Goal: Information Seeking & Learning: Learn about a topic

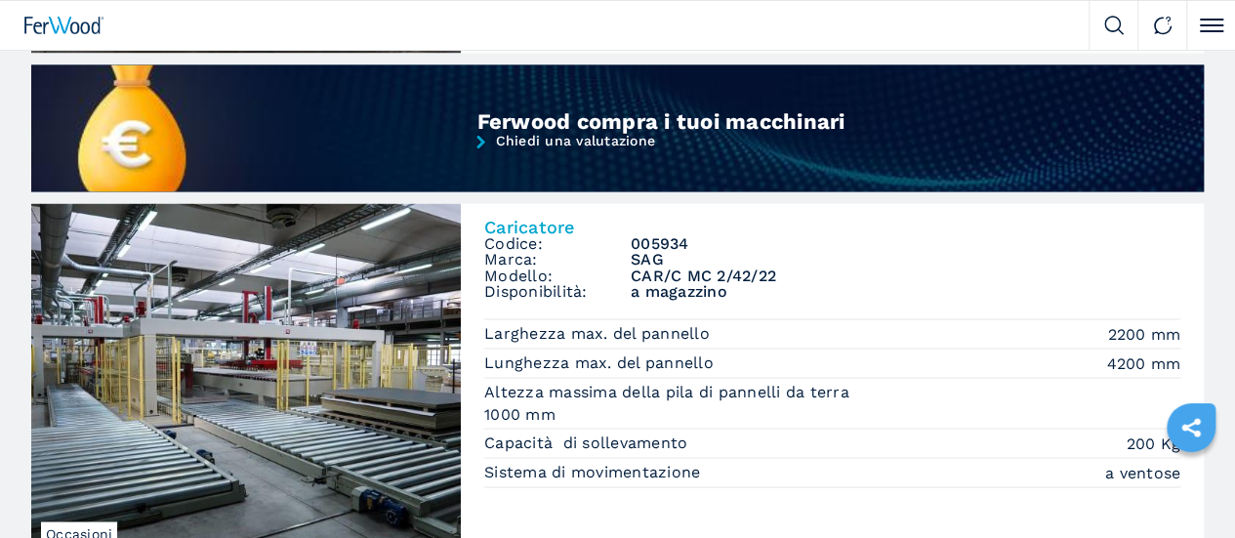
scroll to position [1463, 0]
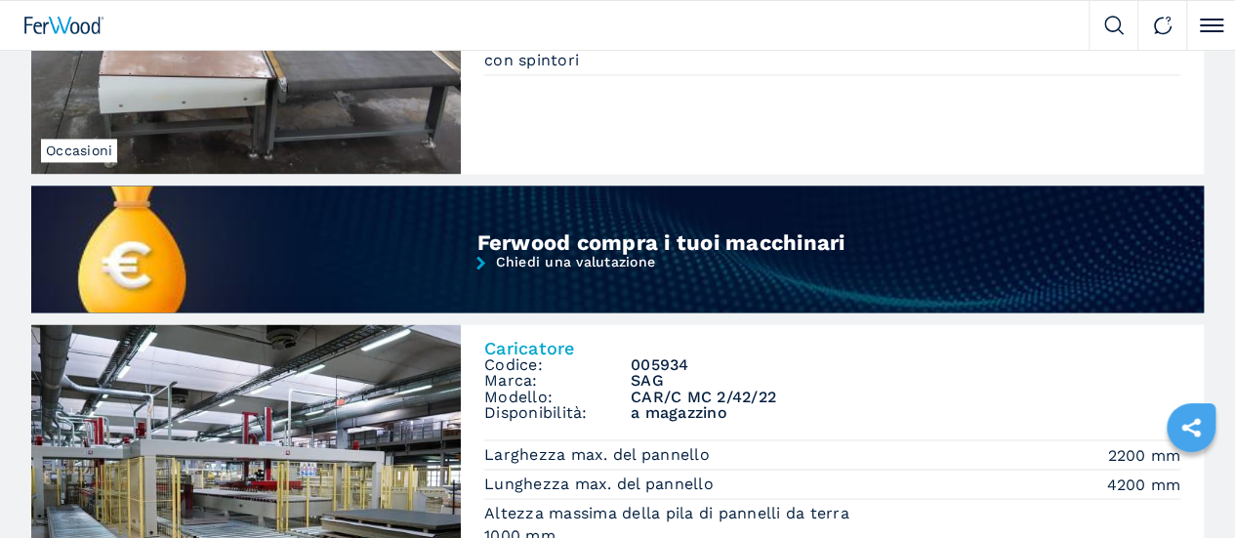
click at [0, 0] on img at bounding box center [0, 0] width 0 height 0
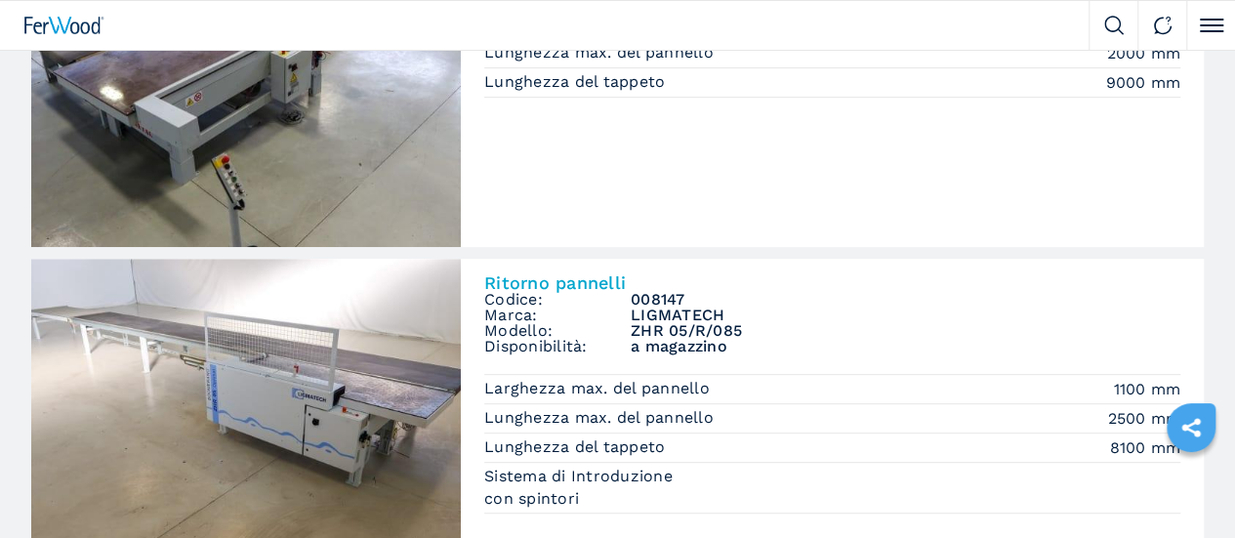
scroll to position [0, 0]
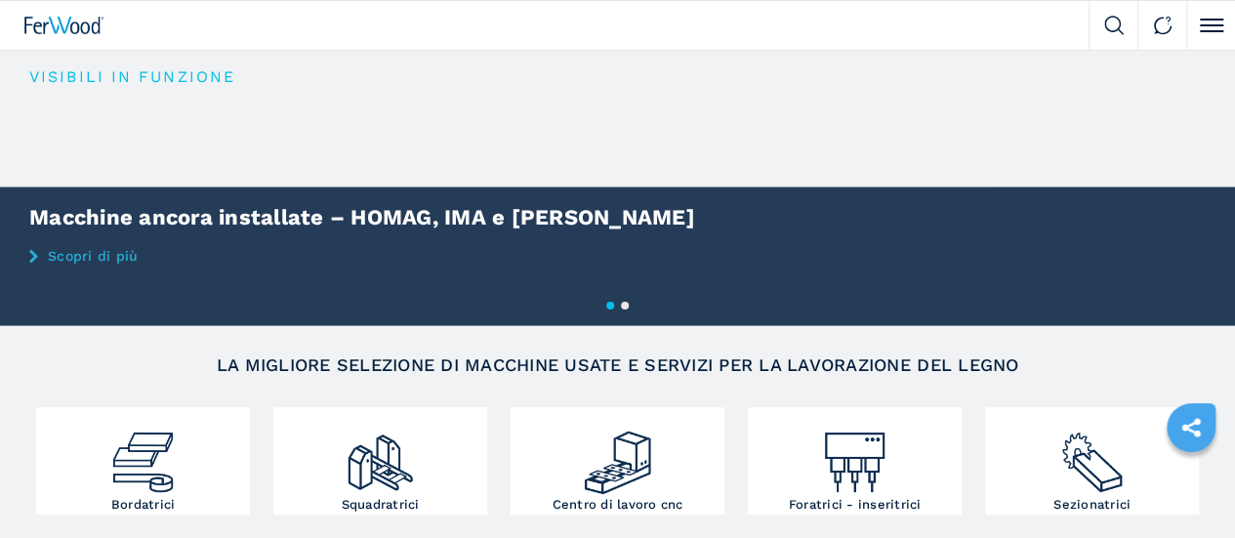
click at [0, 0] on li "Macchinari" at bounding box center [0, 0] width 0 height 0
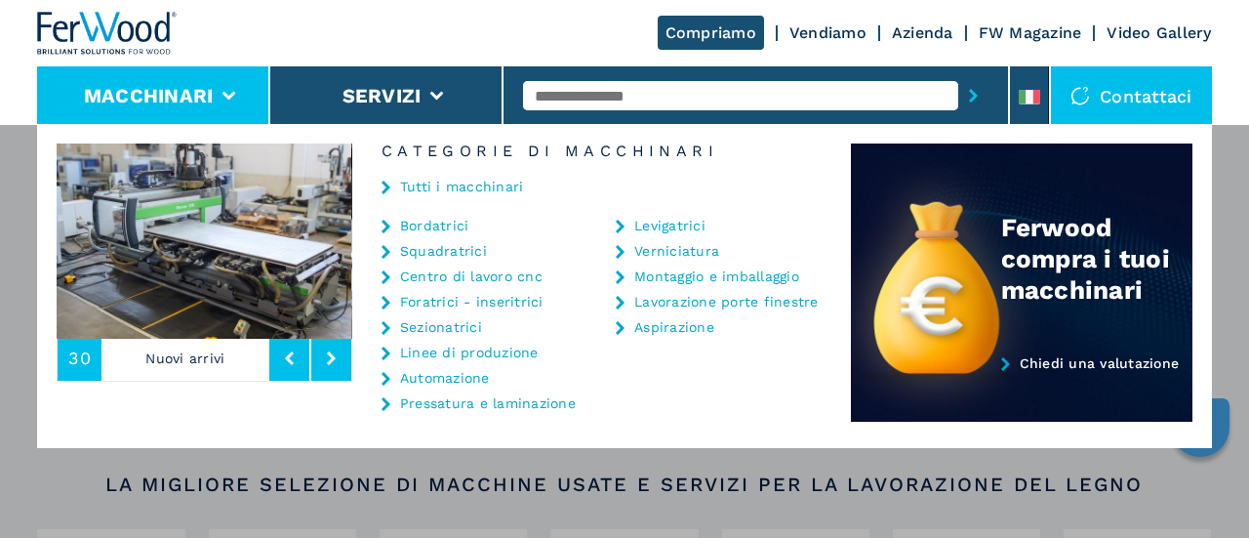
click at [0, 50] on header "Compriamo Vendiamo Azienda FW Magazine Video Gallery Macchinari Servizi Contatt…" at bounding box center [624, 62] width 1249 height 125
click at [401, 24] on div "Compriamo Vendiamo Azienda FW Magazine Video Gallery" at bounding box center [624, 33] width 1174 height 66
click at [454, 23] on div "Compriamo Vendiamo Azienda FW Magazine Video Gallery" at bounding box center [624, 33] width 1174 height 66
click at [439, 269] on link "Centro di lavoro cnc" at bounding box center [471, 276] width 142 height 14
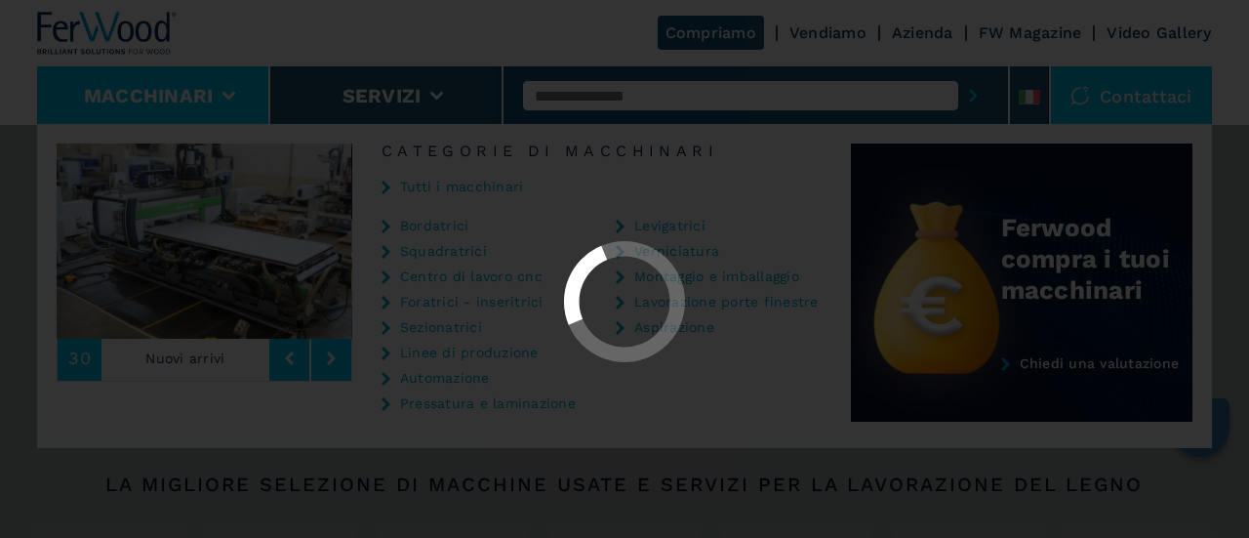
select select "**********"
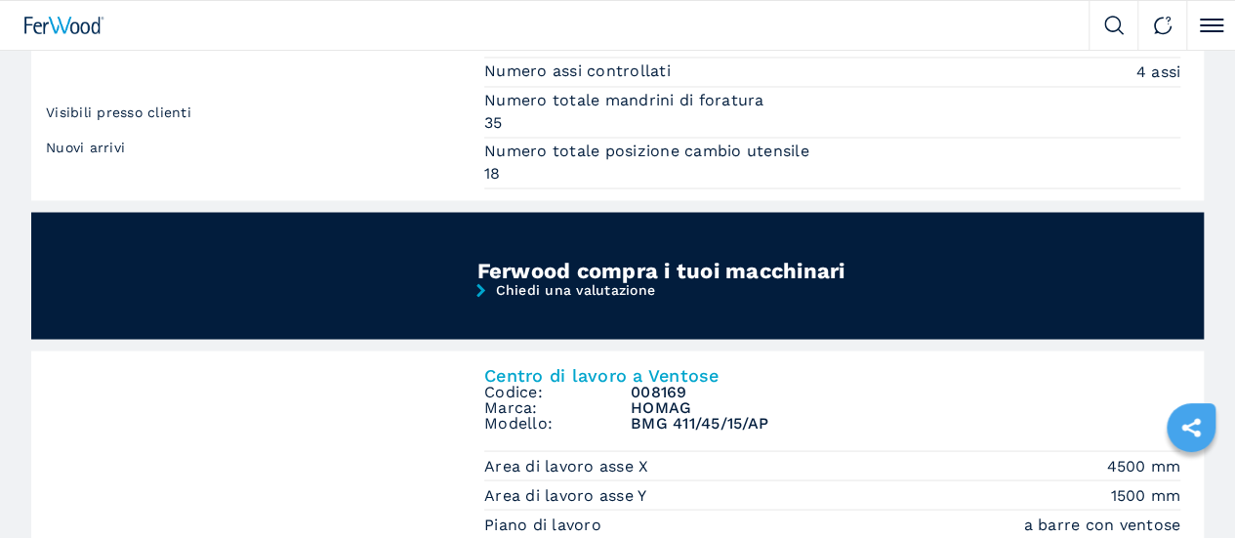
scroll to position [1952, 0]
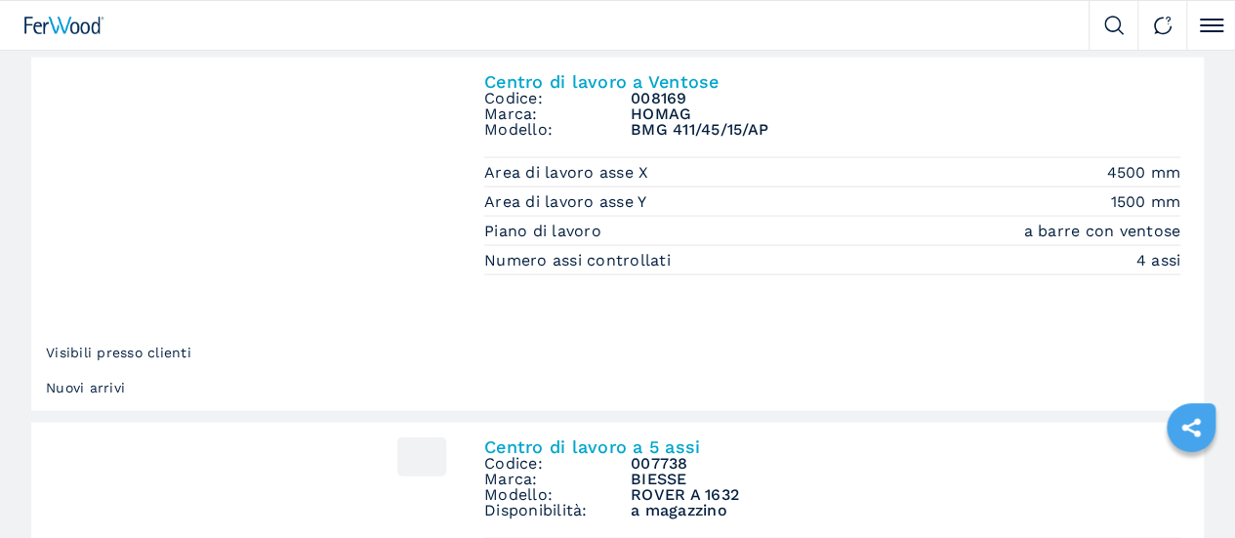
click at [0, 0] on img at bounding box center [0, 0] width 0 height 0
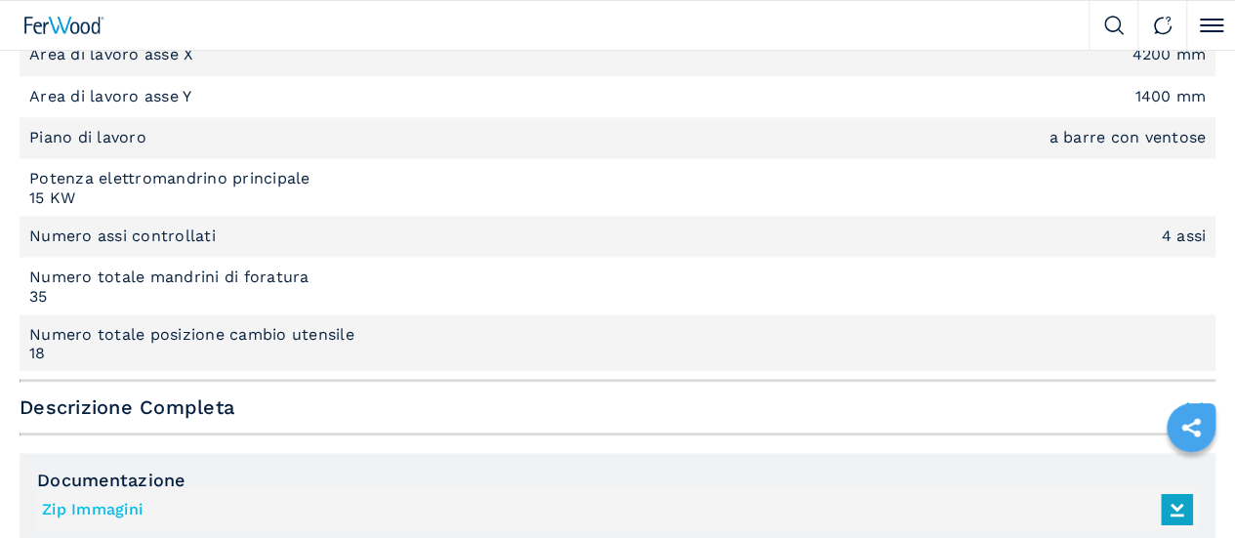
scroll to position [1464, 0]
